Goal: Information Seeking & Learning: Learn about a topic

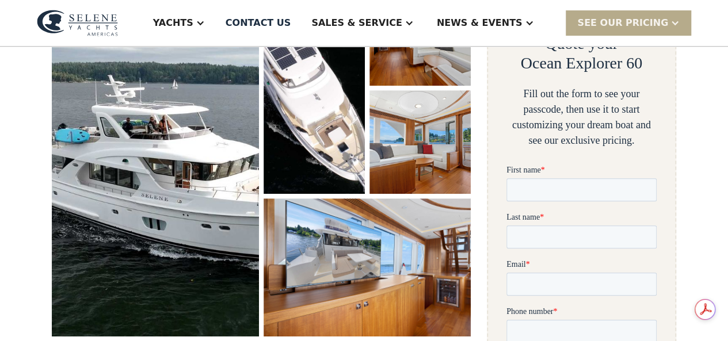
scroll to position [283, 0]
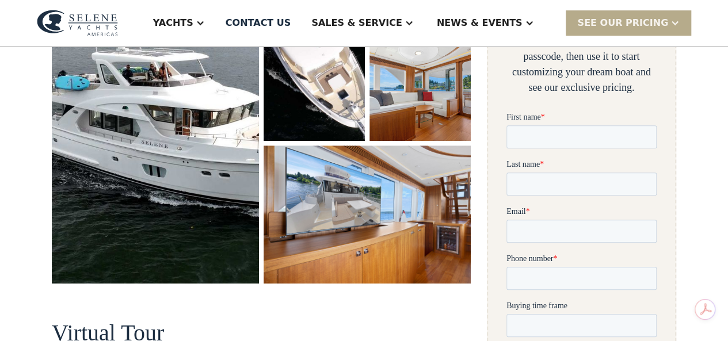
click at [151, 181] on img "open lightbox" at bounding box center [155, 106] width 207 height 354
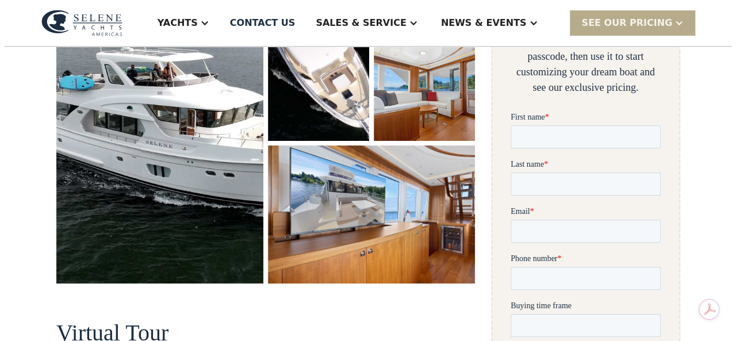
scroll to position [173, 0]
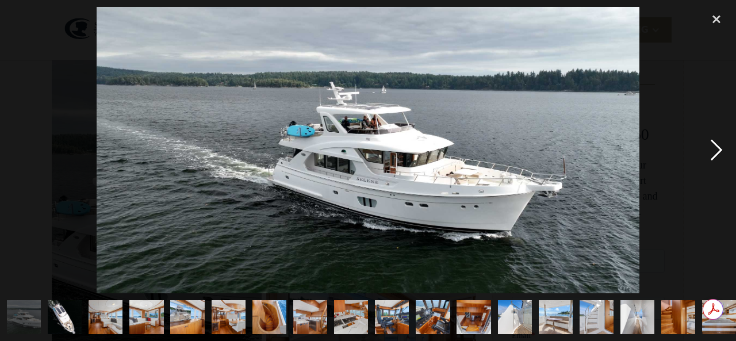
click at [715, 151] on div "next image" at bounding box center [716, 150] width 39 height 287
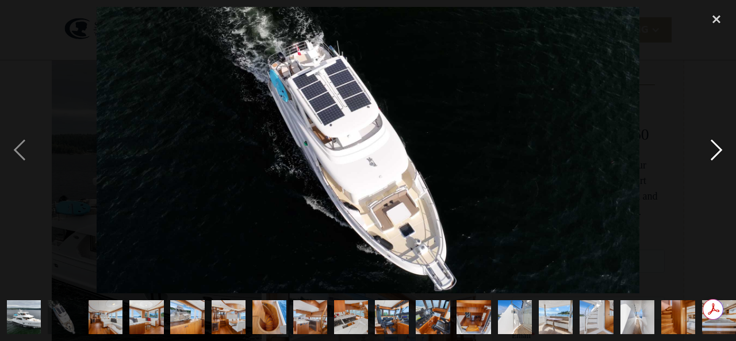
click at [715, 151] on div "next image" at bounding box center [716, 150] width 39 height 287
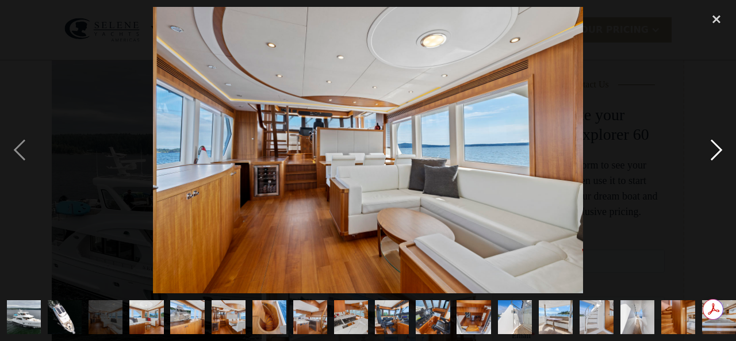
click at [716, 150] on div "next image" at bounding box center [716, 150] width 39 height 287
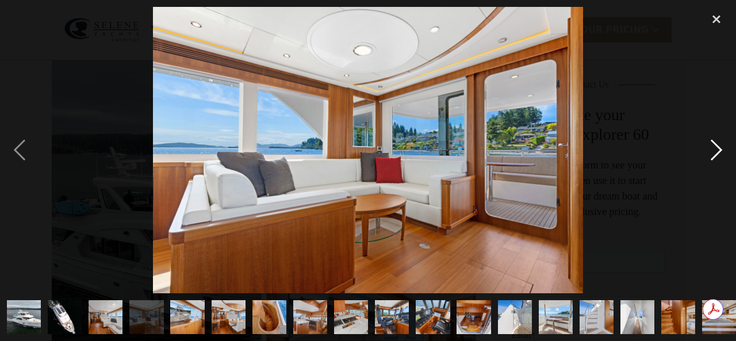
click at [716, 150] on div "next image" at bounding box center [716, 150] width 39 height 287
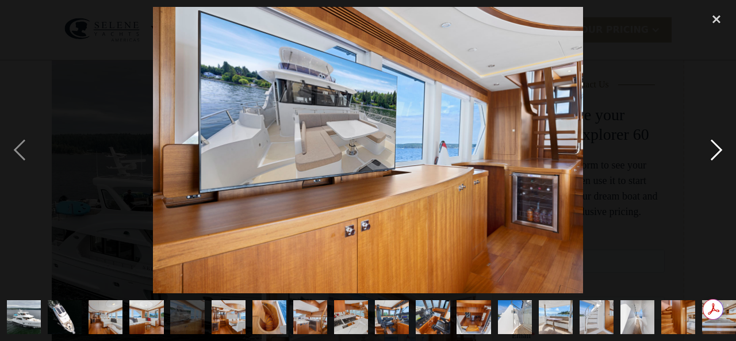
click at [716, 150] on div "next image" at bounding box center [716, 150] width 39 height 287
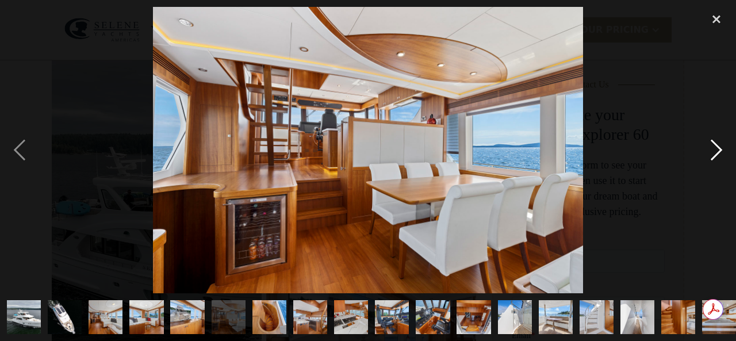
click at [716, 149] on div "next image" at bounding box center [716, 150] width 39 height 287
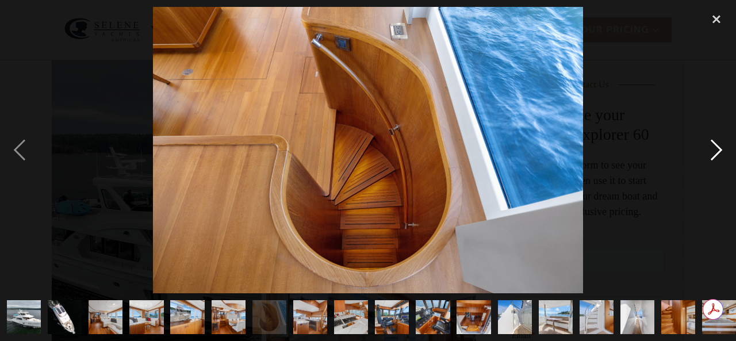
click at [716, 149] on div "next image" at bounding box center [716, 150] width 39 height 287
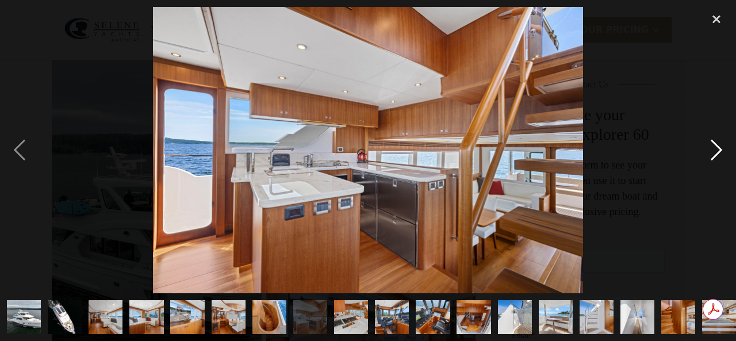
click at [717, 149] on div "next image" at bounding box center [716, 150] width 39 height 287
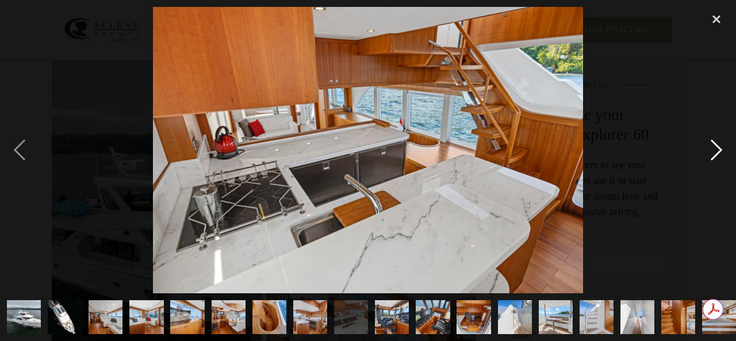
click at [717, 149] on div "next image" at bounding box center [716, 150] width 39 height 287
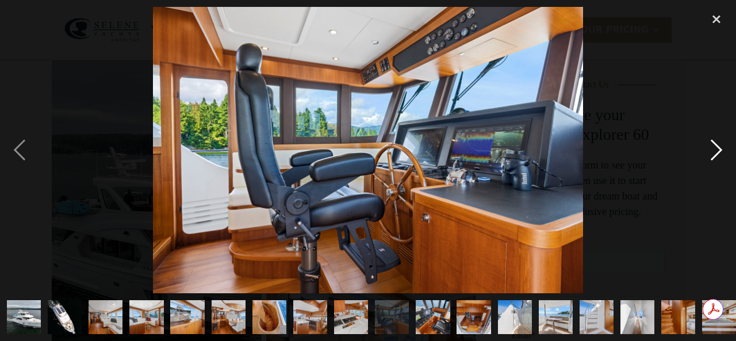
click at [717, 149] on div "next image" at bounding box center [716, 150] width 39 height 287
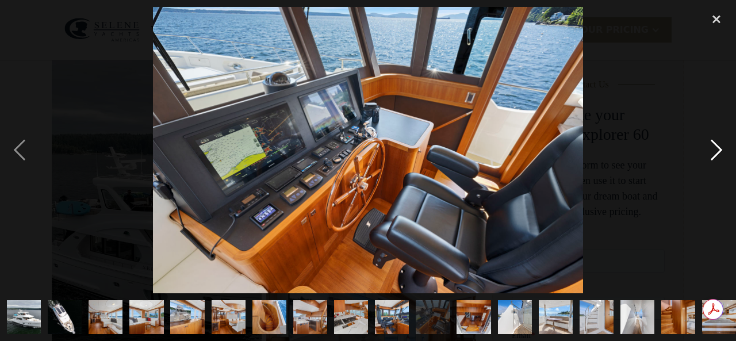
click at [717, 149] on div "next image" at bounding box center [716, 150] width 39 height 287
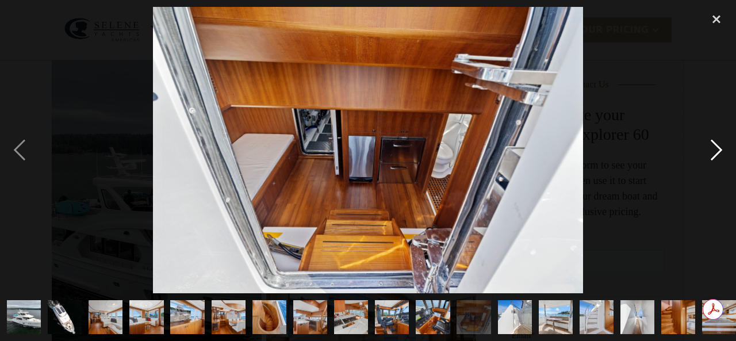
click at [717, 149] on div "next image" at bounding box center [716, 150] width 39 height 287
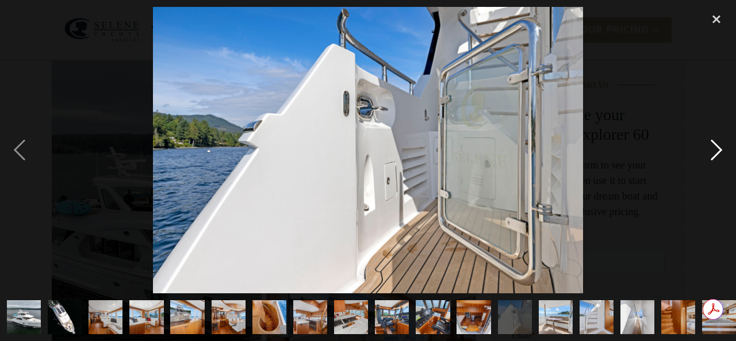
click at [717, 149] on div "next image" at bounding box center [716, 150] width 39 height 287
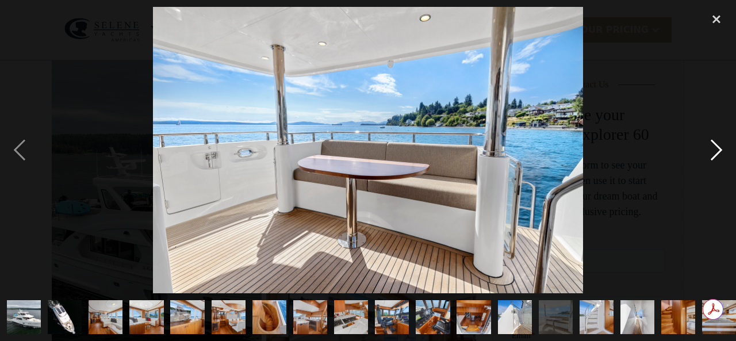
click at [718, 147] on div "next image" at bounding box center [716, 150] width 39 height 287
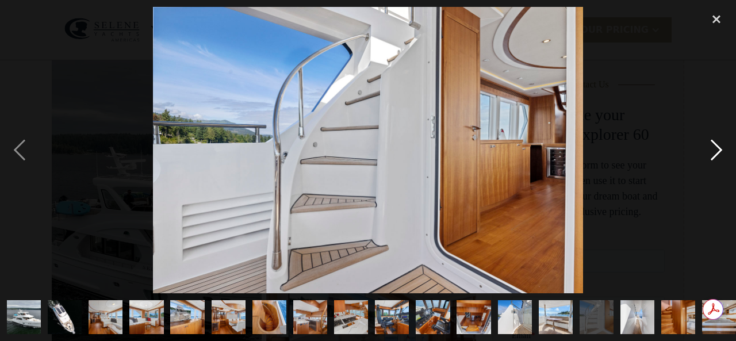
click at [716, 149] on div "next image" at bounding box center [716, 150] width 39 height 287
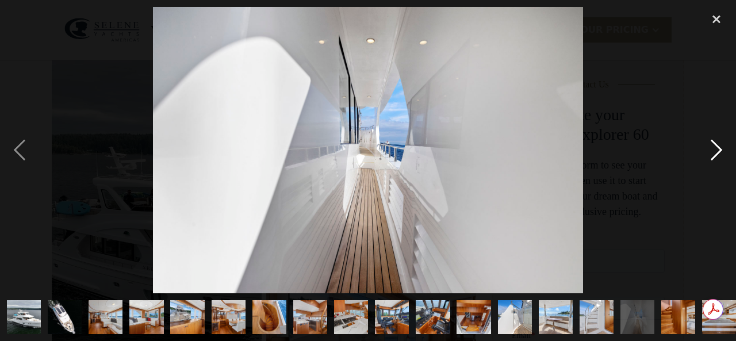
click at [715, 149] on div "next image" at bounding box center [716, 150] width 39 height 287
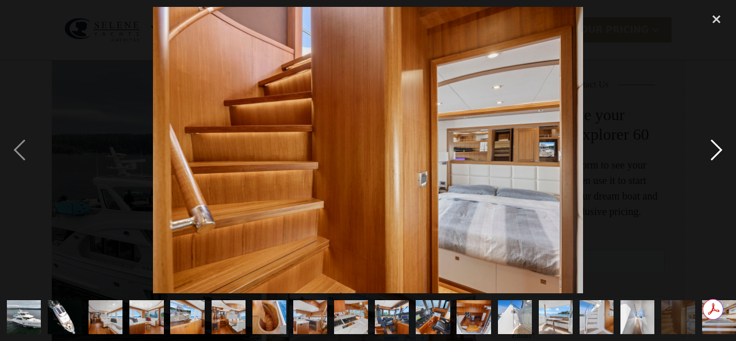
click at [715, 149] on div "next image" at bounding box center [716, 150] width 39 height 287
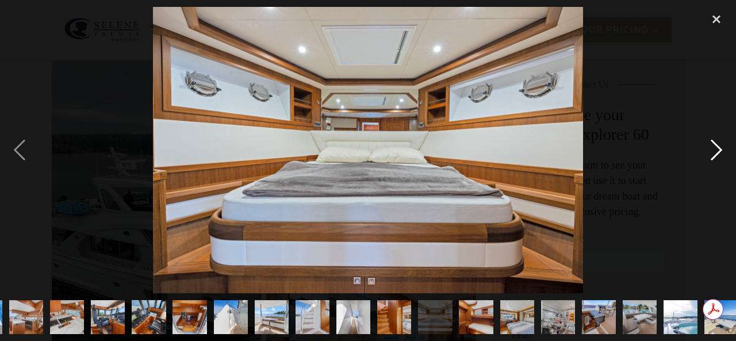
scroll to position [0, 294]
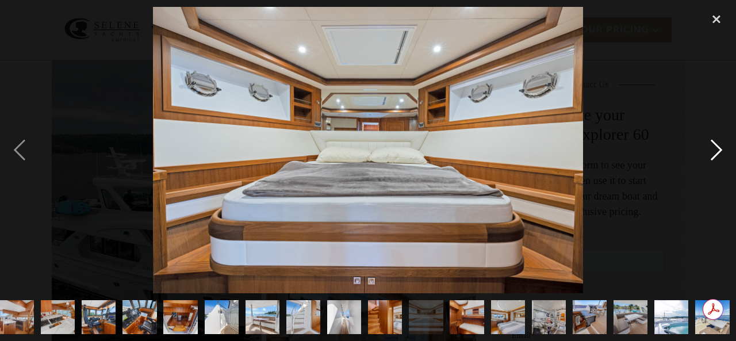
click at [715, 149] on div "next image" at bounding box center [716, 150] width 39 height 287
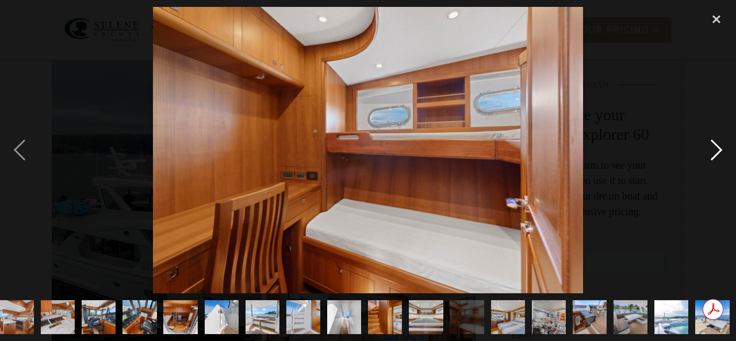
click at [715, 149] on div "next image" at bounding box center [716, 150] width 39 height 287
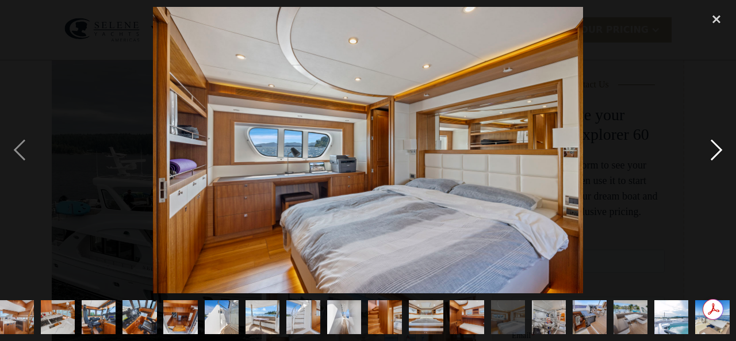
click at [712, 150] on div "next image" at bounding box center [716, 150] width 39 height 287
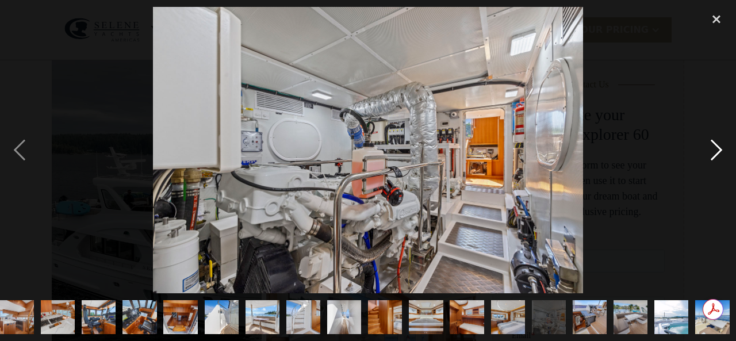
click at [708, 150] on div "next image" at bounding box center [716, 150] width 39 height 287
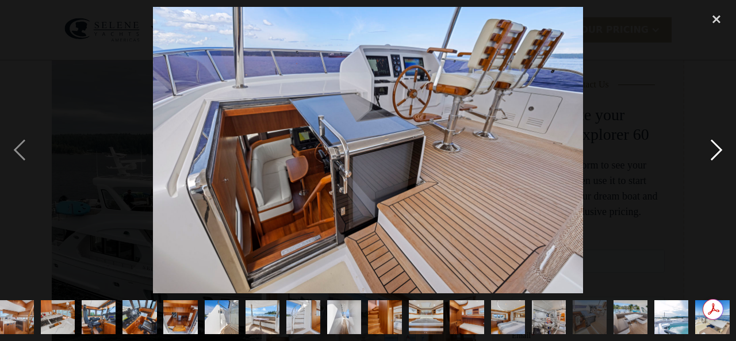
click at [708, 150] on div "next image" at bounding box center [716, 150] width 39 height 287
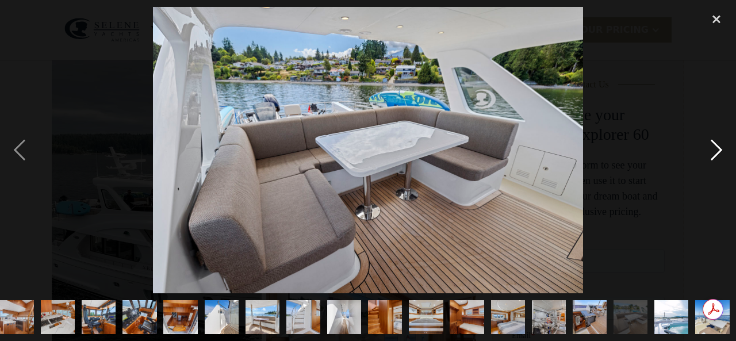
click at [708, 150] on div "next image" at bounding box center [716, 150] width 39 height 287
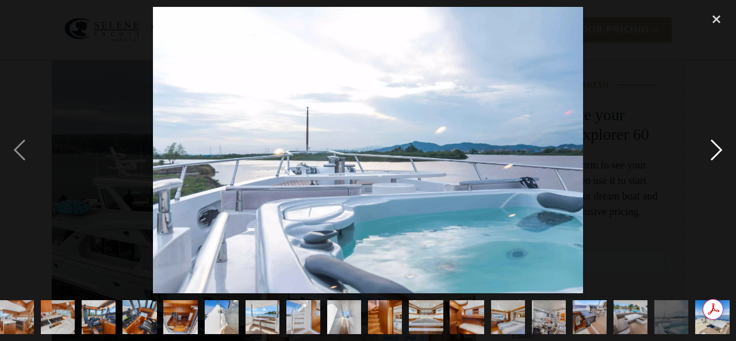
click at [717, 147] on div "next image" at bounding box center [716, 150] width 39 height 287
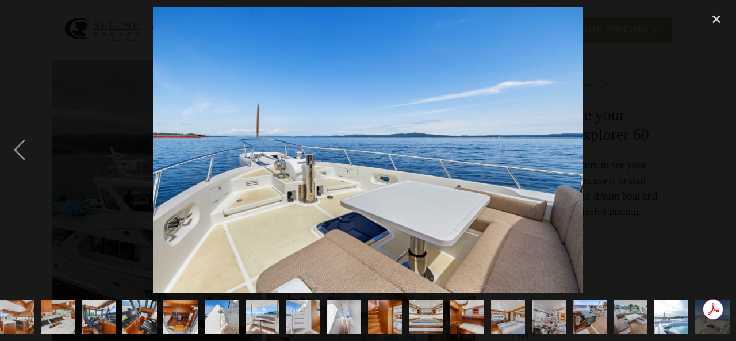
click at [716, 147] on div "next image" at bounding box center [716, 150] width 39 height 287
click at [718, 150] on div "next image" at bounding box center [716, 150] width 39 height 287
